Goal: Information Seeking & Learning: Learn about a topic

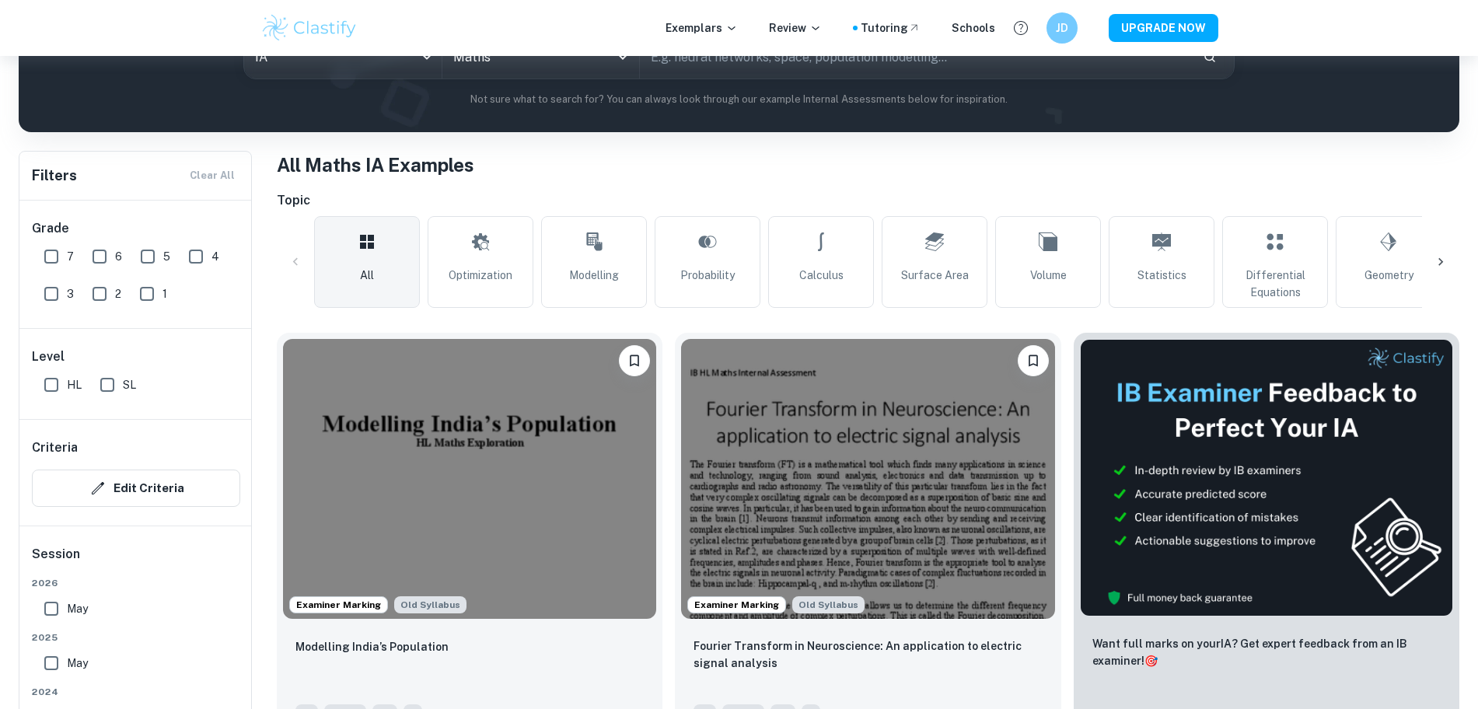
scroll to position [335, 0]
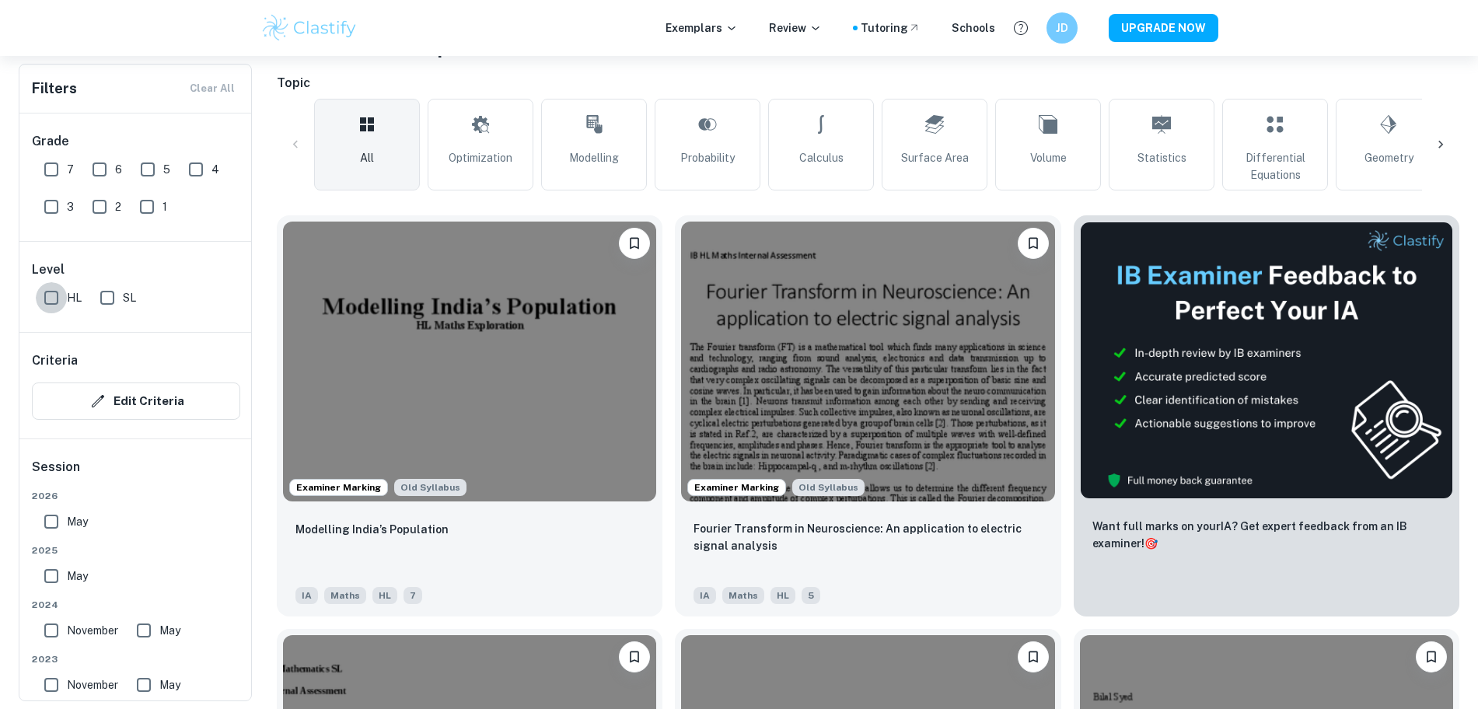
click at [60, 295] on input "HL" at bounding box center [51, 297] width 31 height 31
checkbox input "true"
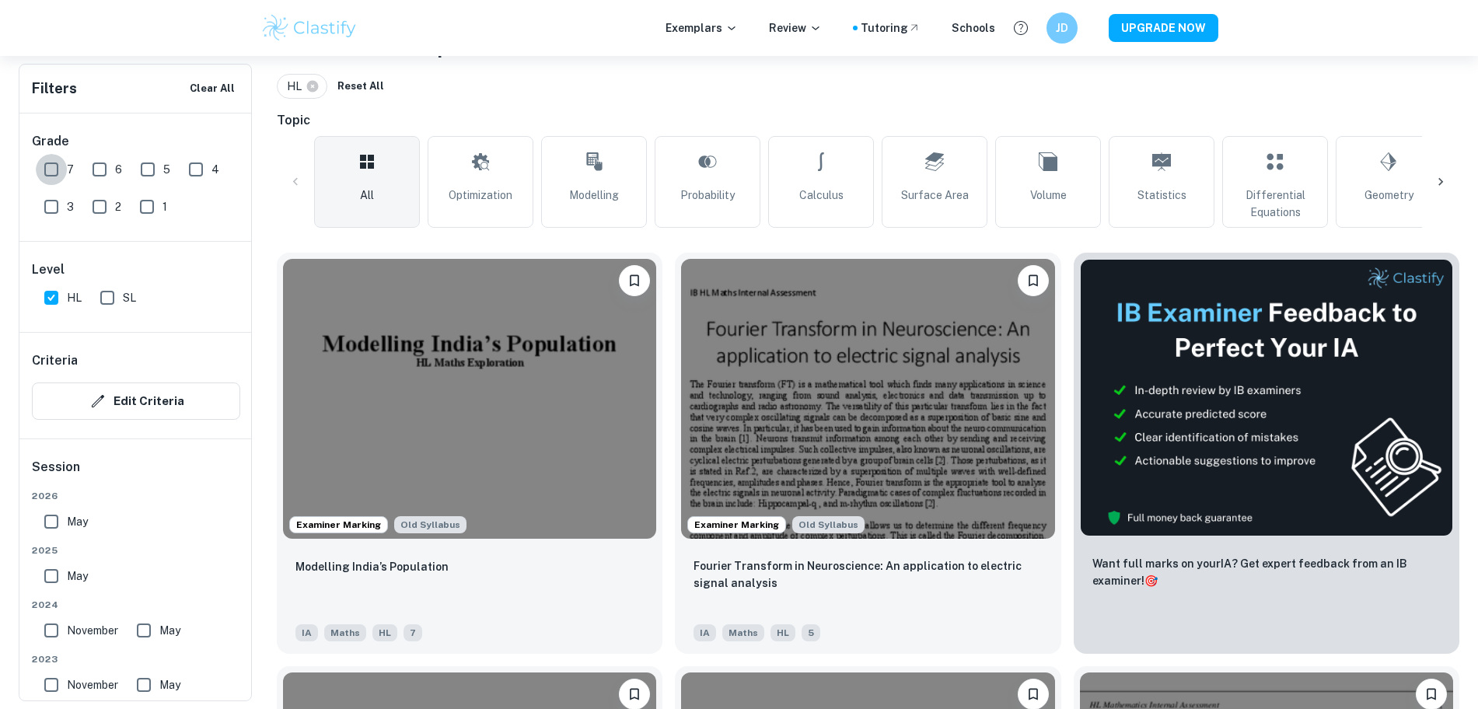
click at [55, 173] on input "7" at bounding box center [51, 169] width 31 height 31
checkbox input "true"
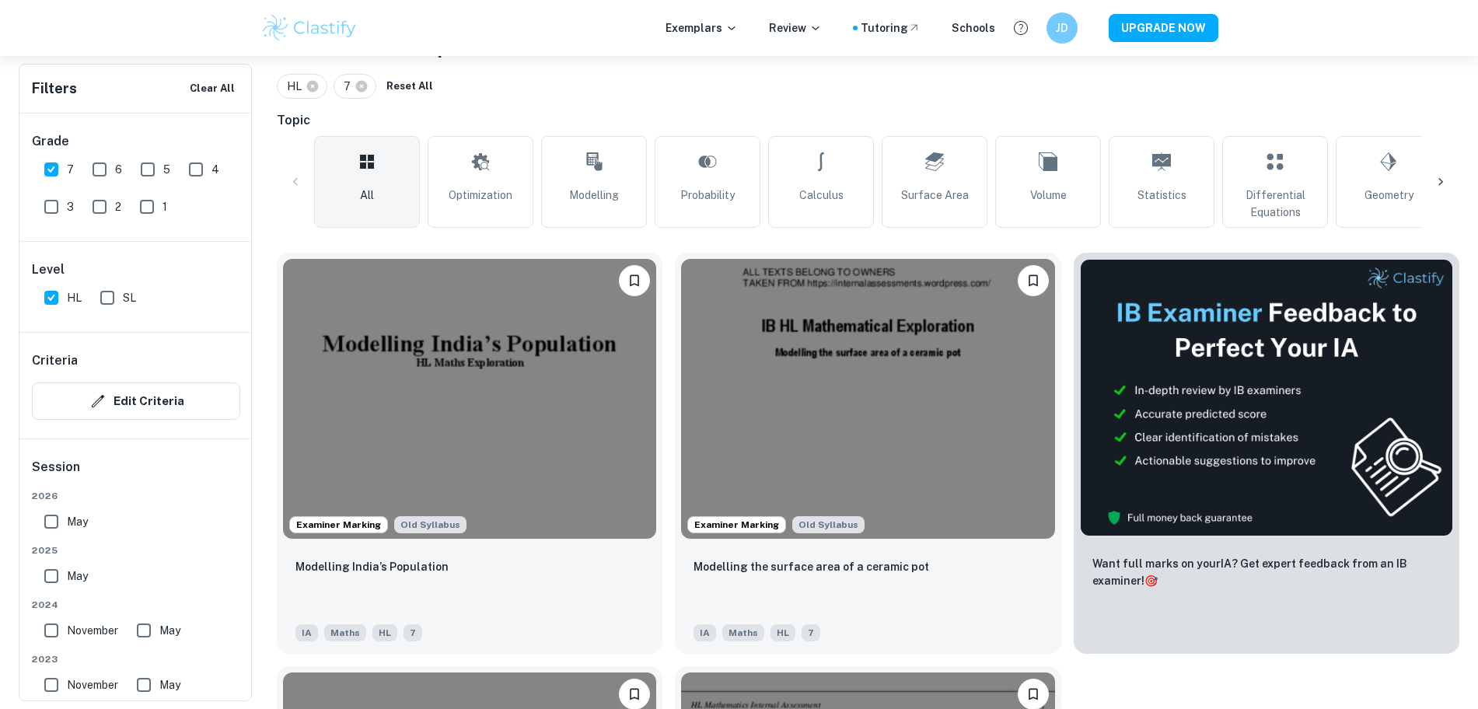
scroll to position [544, 0]
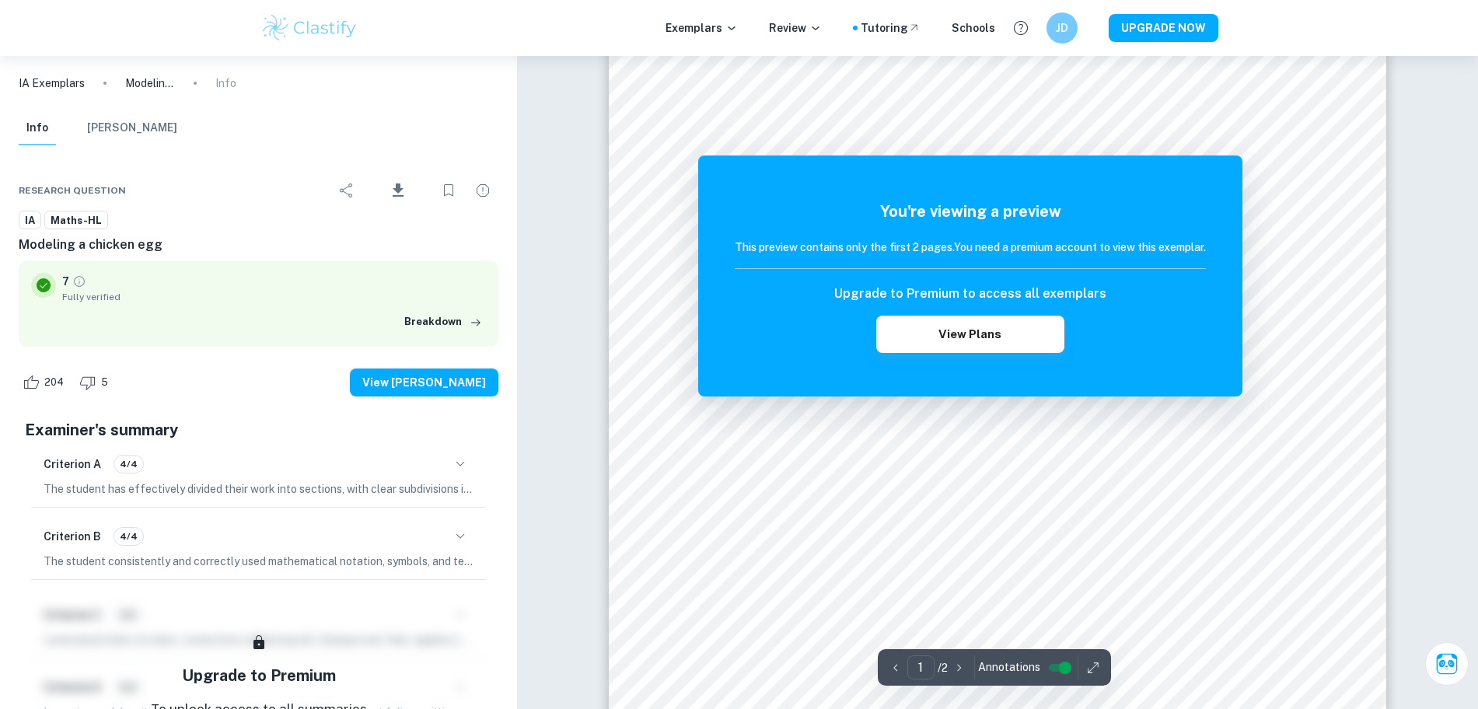
scroll to position [250, 0]
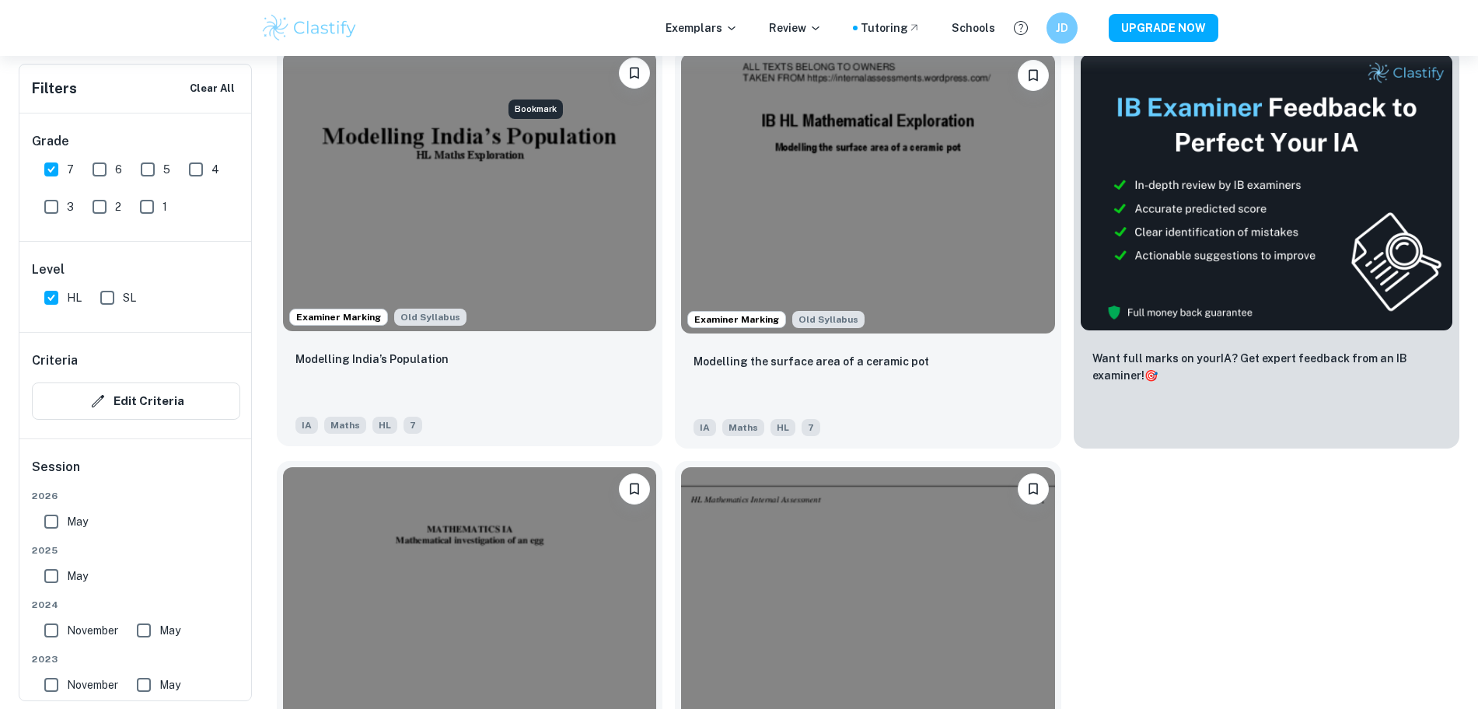
scroll to position [544, 0]
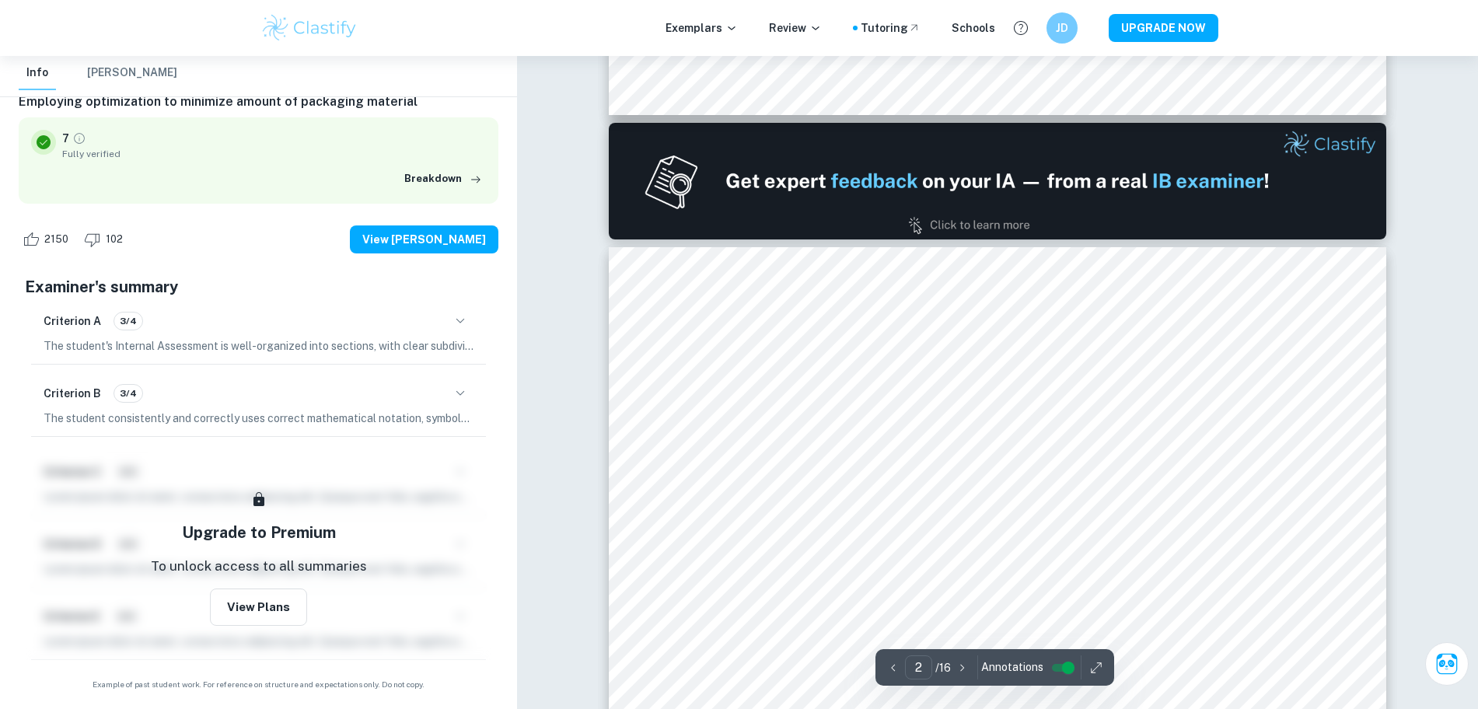
scroll to position [1057, 0]
type input "1"
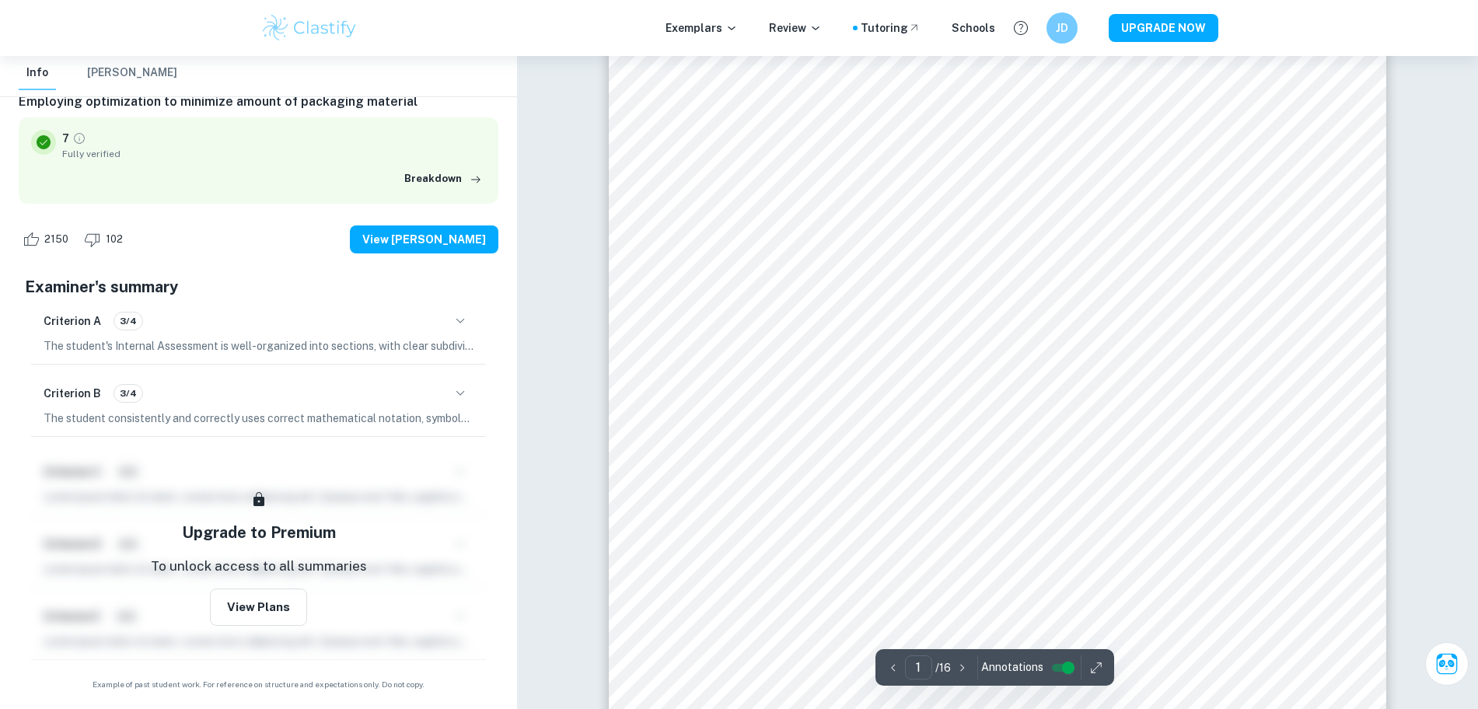
scroll to position [0, 0]
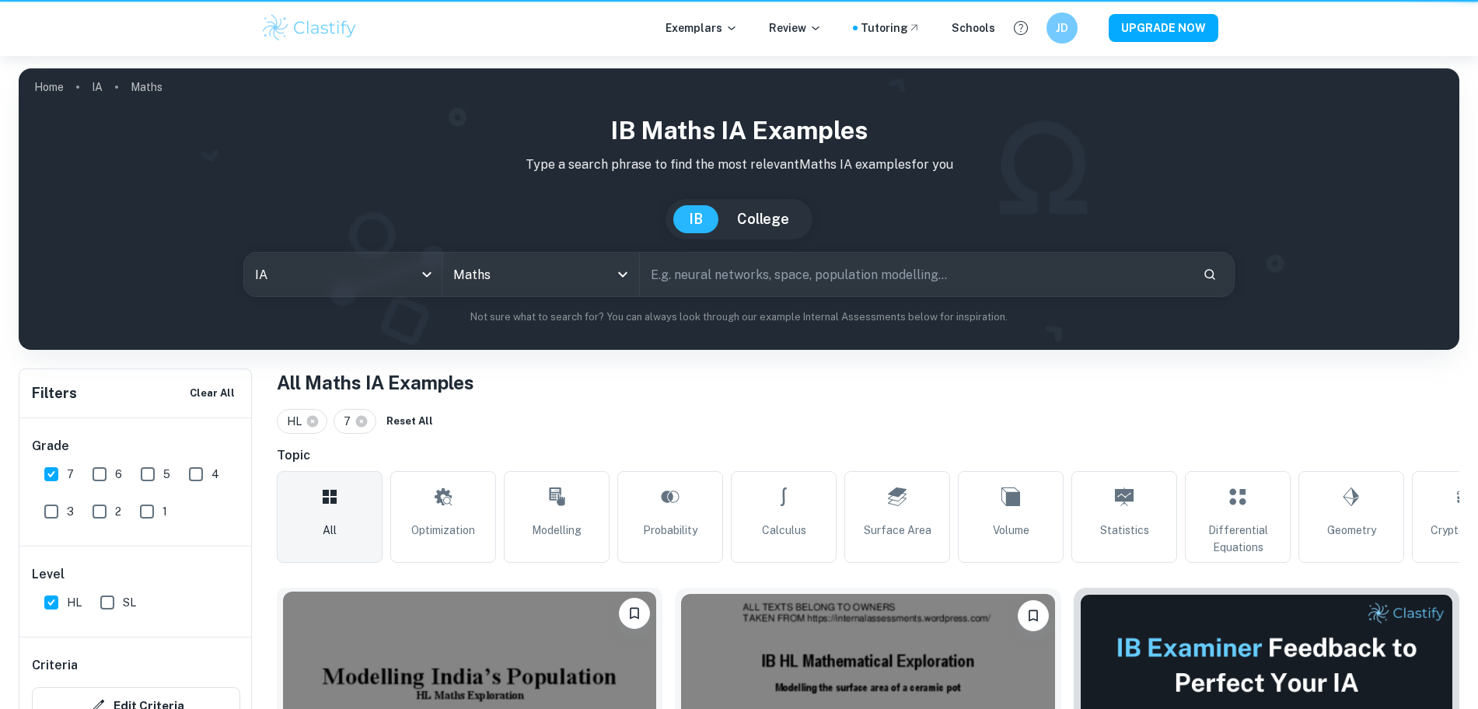
scroll to position [544, 0]
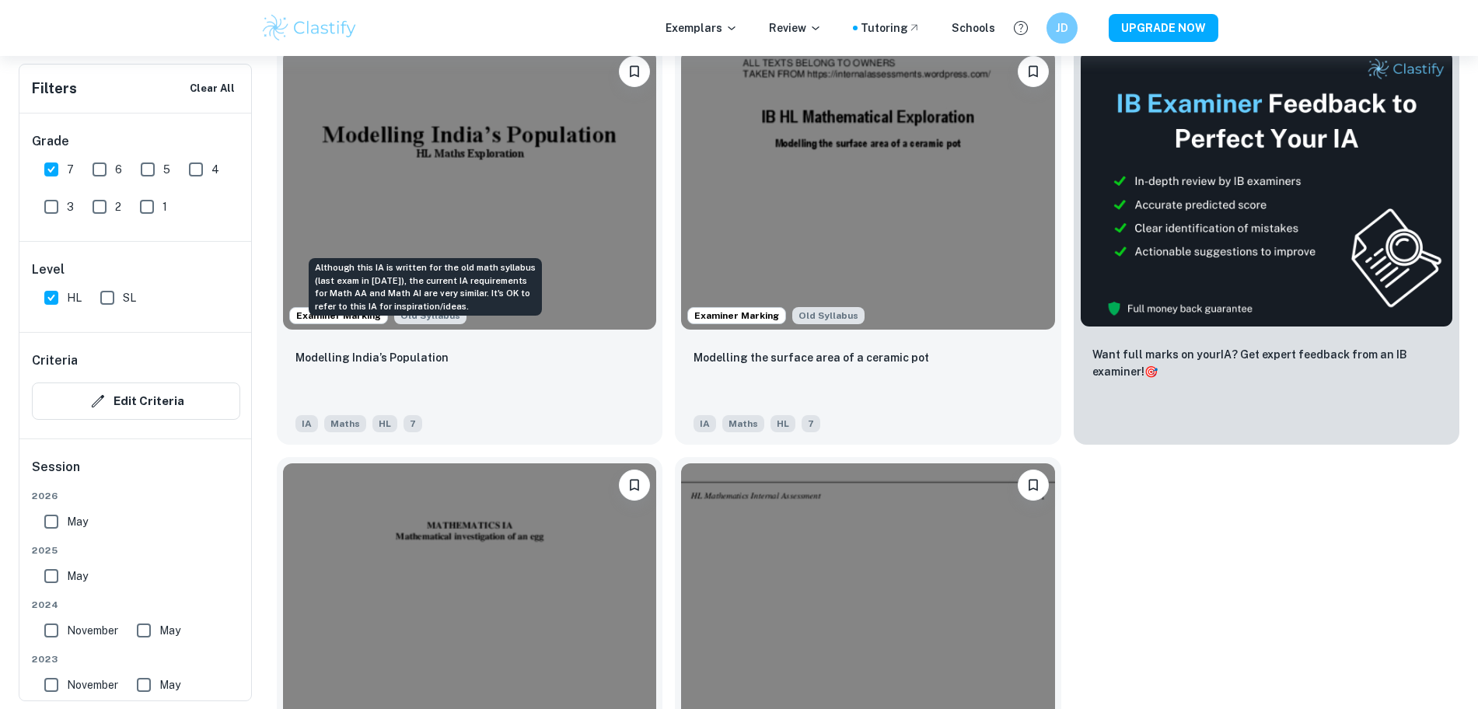
drag, startPoint x: 455, startPoint y: 243, endPoint x: 412, endPoint y: 269, distance: 49.9
drag, startPoint x: 412, startPoint y: 269, endPoint x: 295, endPoint y: 299, distance: 121.1
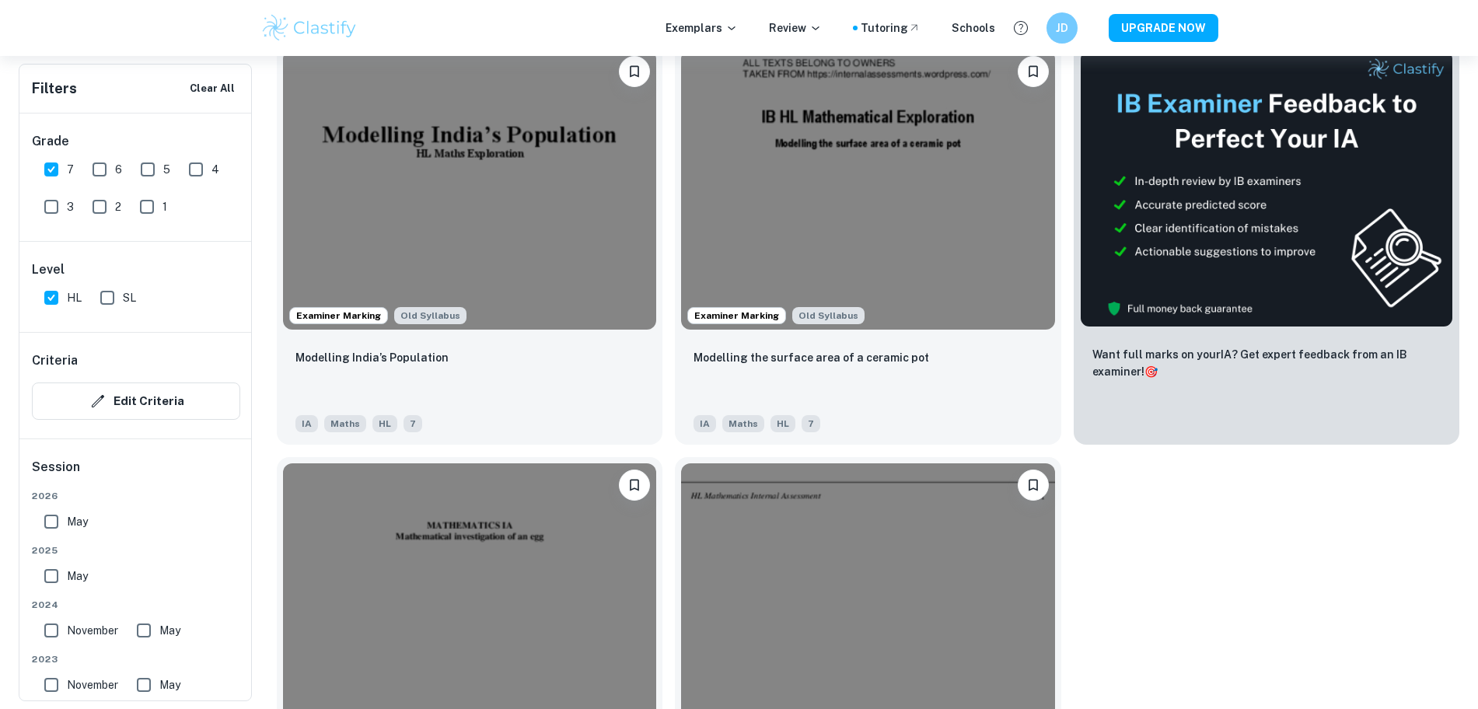
click at [99, 170] on input "6" at bounding box center [99, 169] width 31 height 31
checkbox input "true"
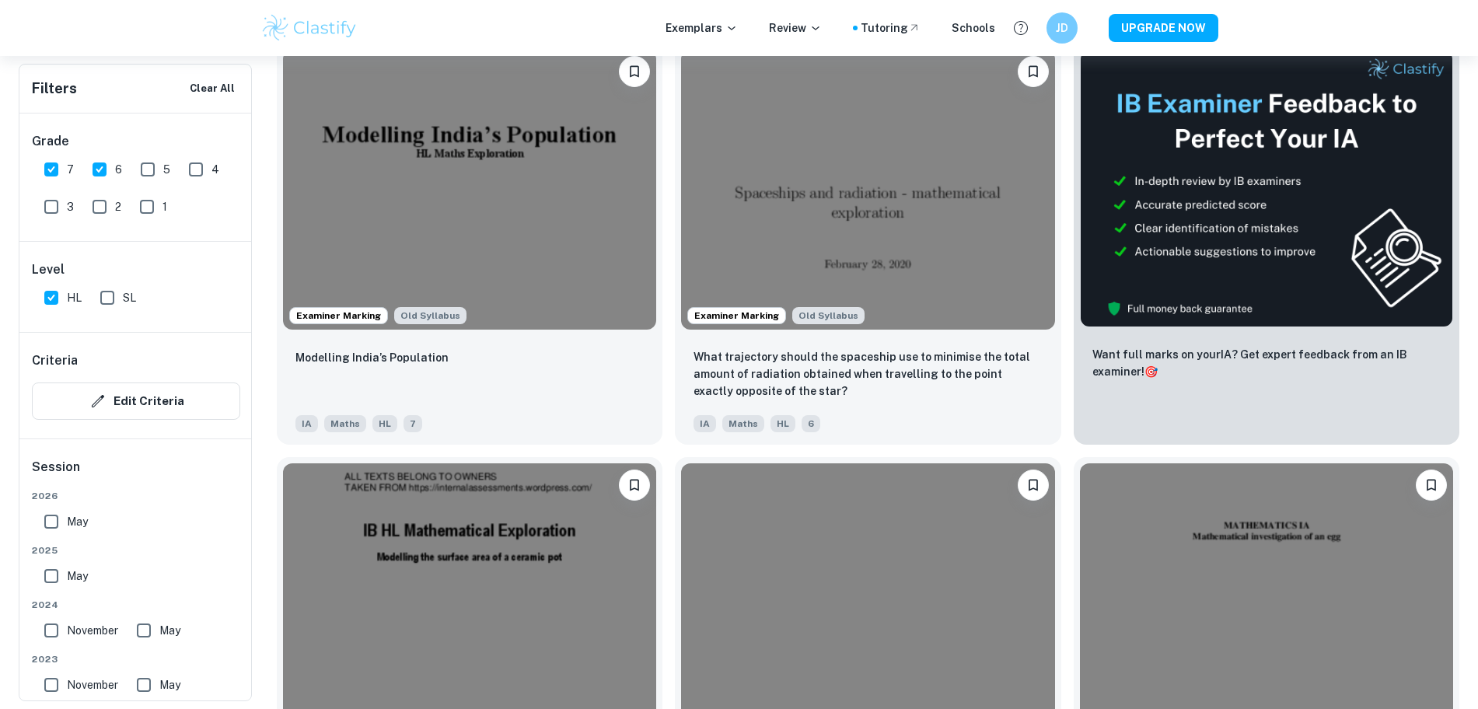
click at [111, 294] on input "SL" at bounding box center [107, 297] width 31 height 31
checkbox input "true"
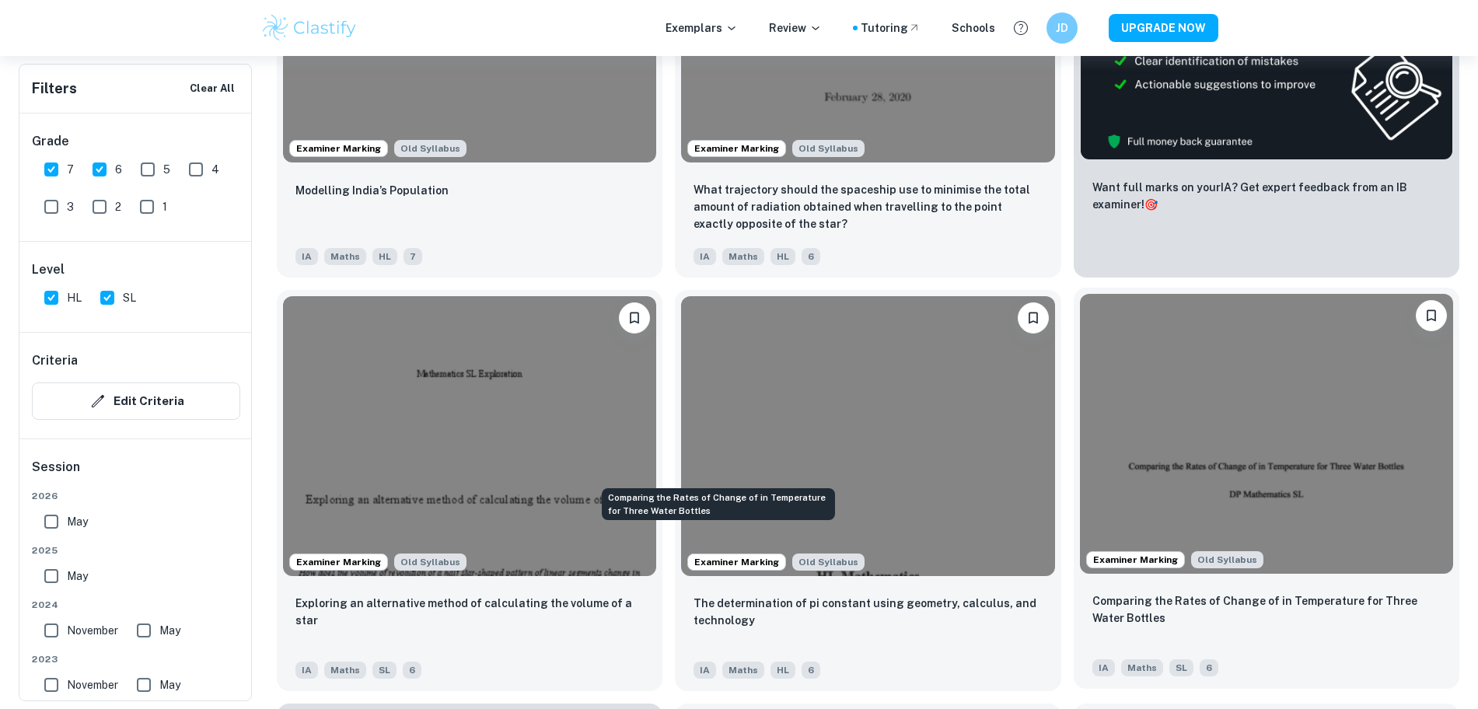
scroll to position [886, 0]
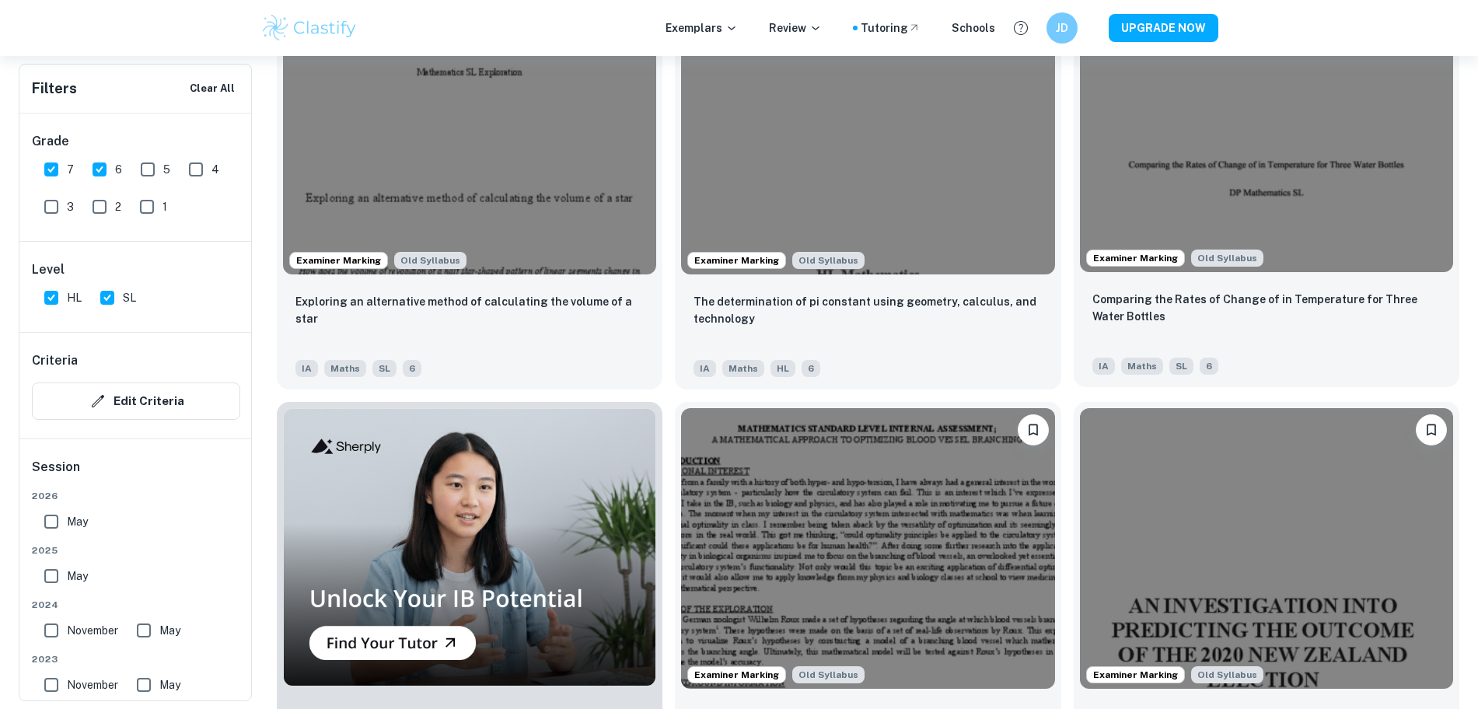
scroll to position [1019, 0]
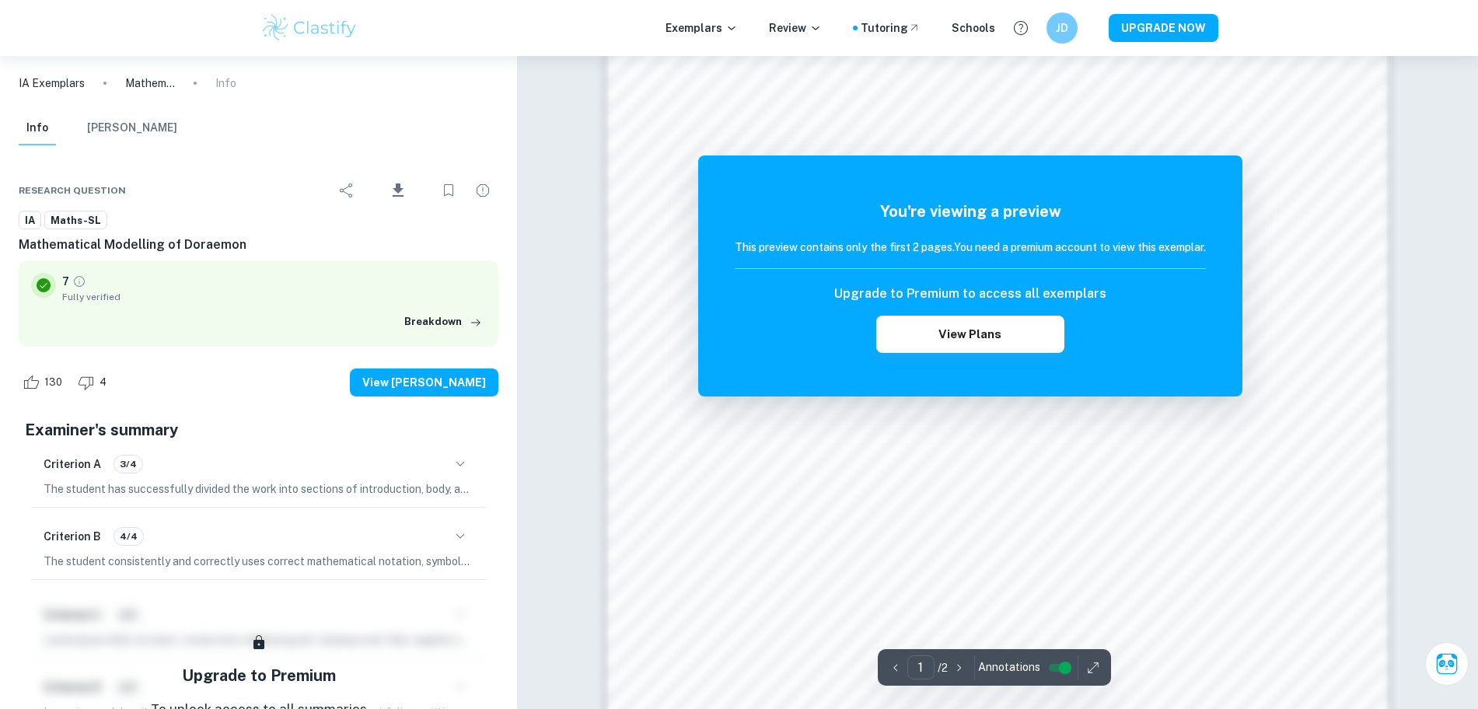
scroll to position [1676, 0]
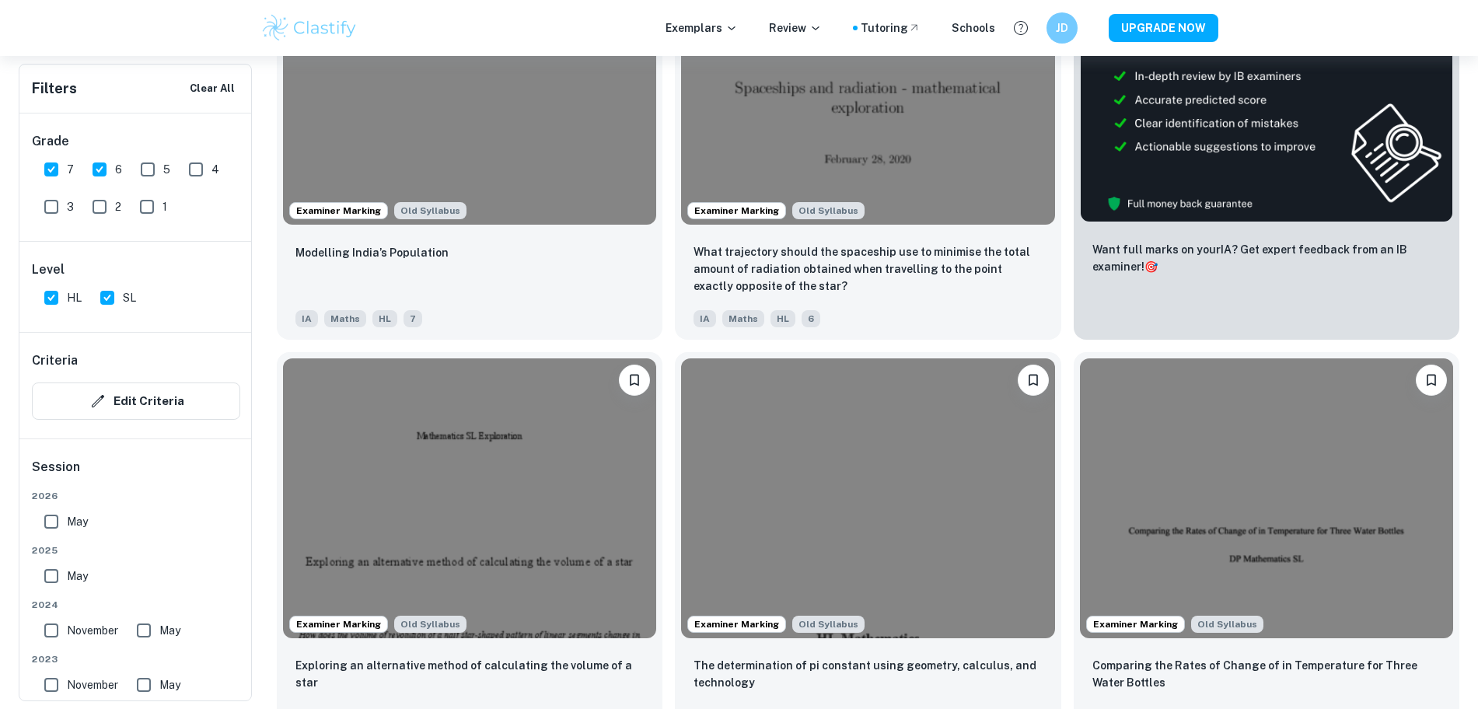
scroll to position [354, 0]
